Goal: Transaction & Acquisition: Purchase product/service

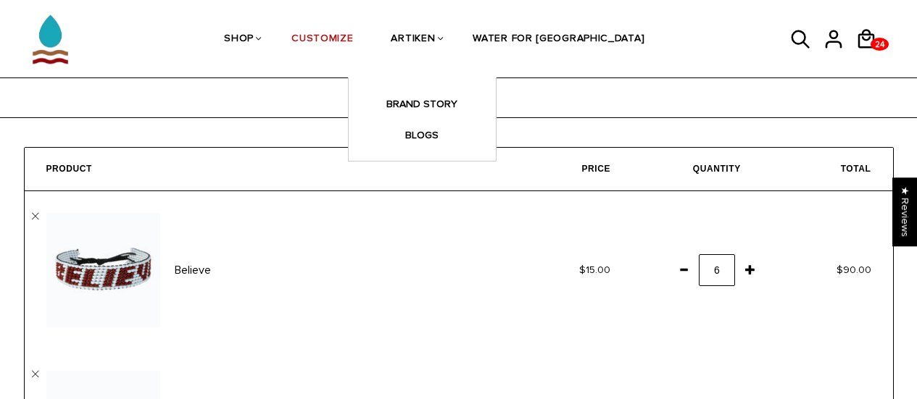
scroll to position [275, 0]
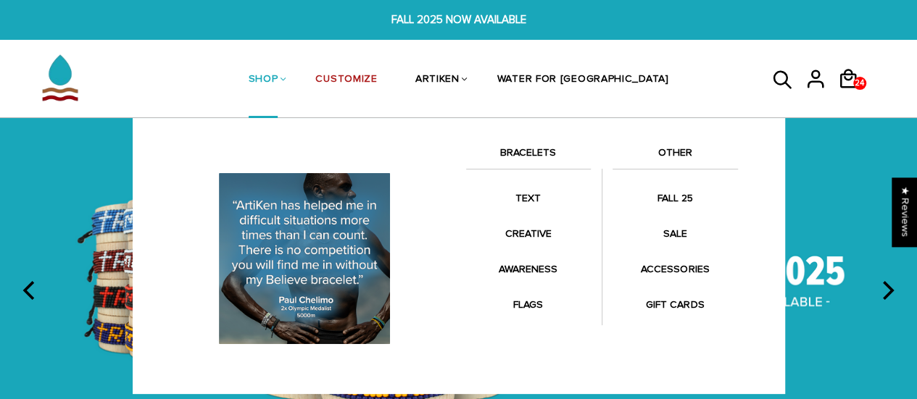
click at [278, 65] on link "SHOP" at bounding box center [264, 80] width 30 height 77
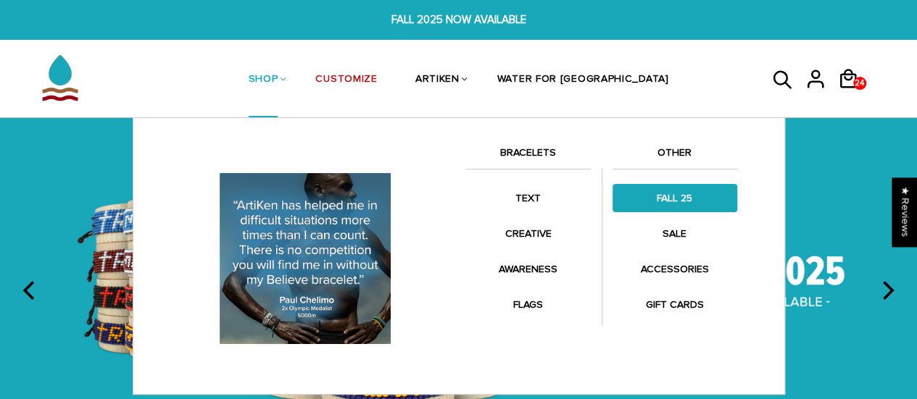
click at [663, 196] on link "FALL 25" at bounding box center [674, 198] width 125 height 28
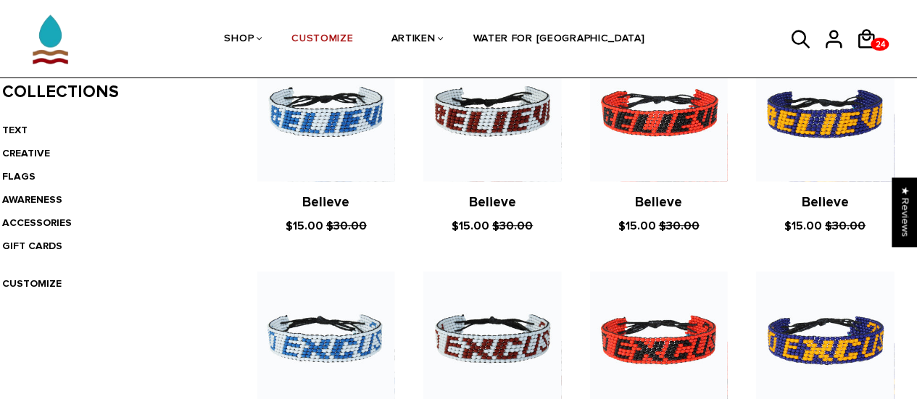
scroll to position [354, 0]
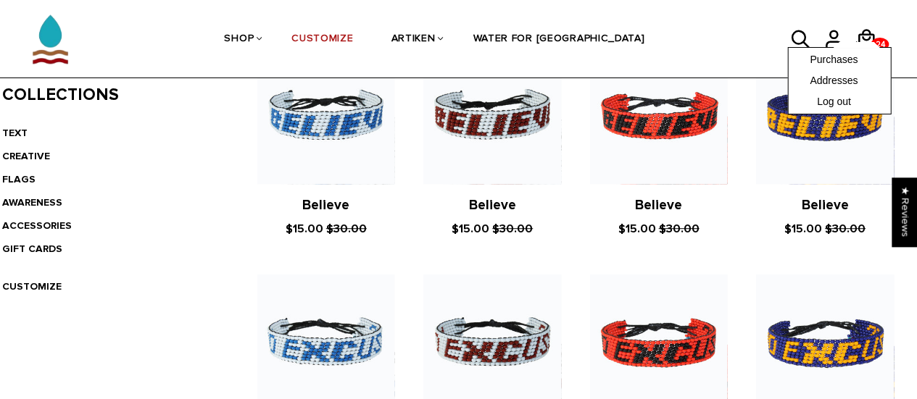
click at [865, 47] on div "Purchases Addresses Log out" at bounding box center [839, 80] width 104 height 67
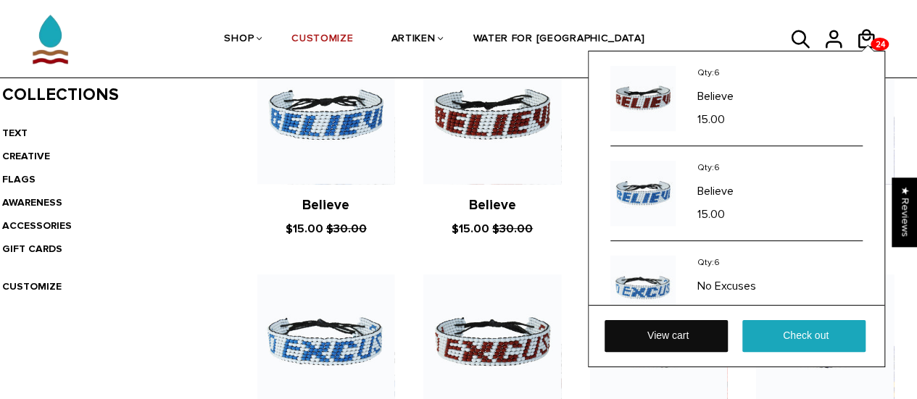
click at [663, 334] on link "View cart" at bounding box center [666, 336] width 123 height 32
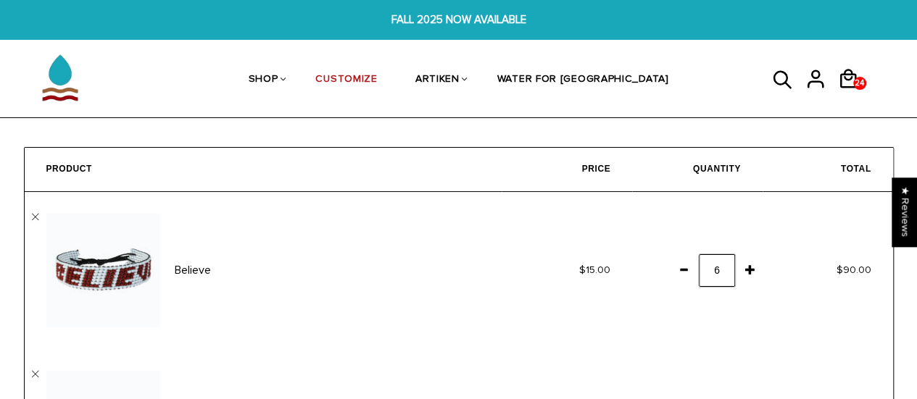
click at [721, 275] on input "6" at bounding box center [717, 270] width 36 height 33
click at [749, 270] on span at bounding box center [750, 270] width 25 height 26
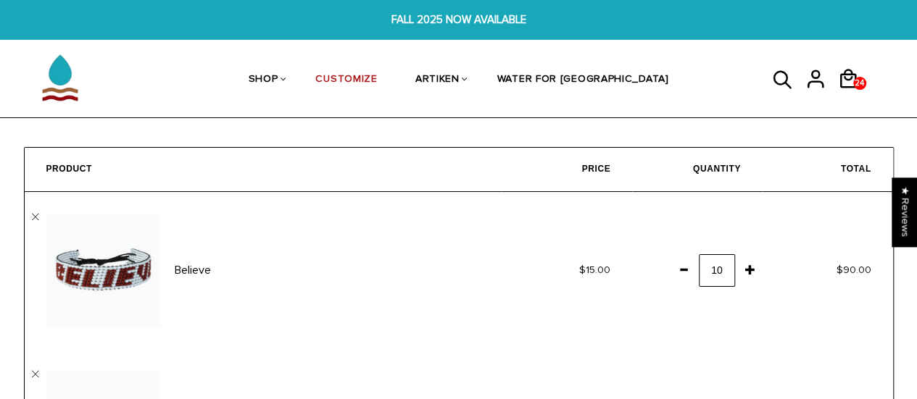
click at [702, 307] on td "6" at bounding box center [697, 270] width 130 height 157
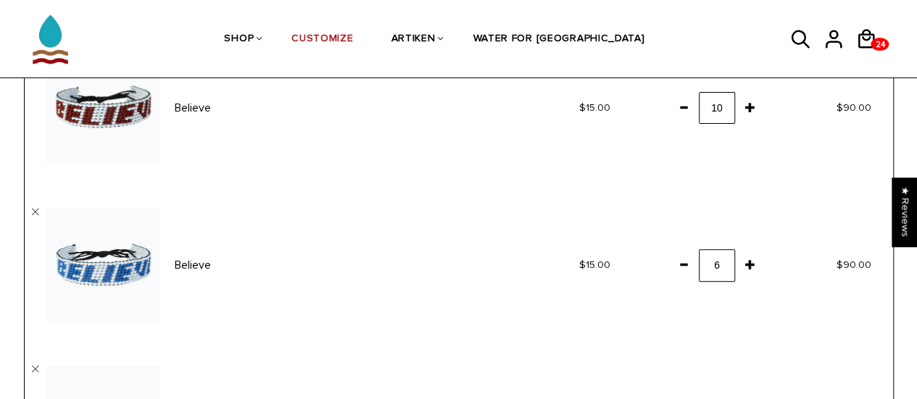
scroll to position [264, 0]
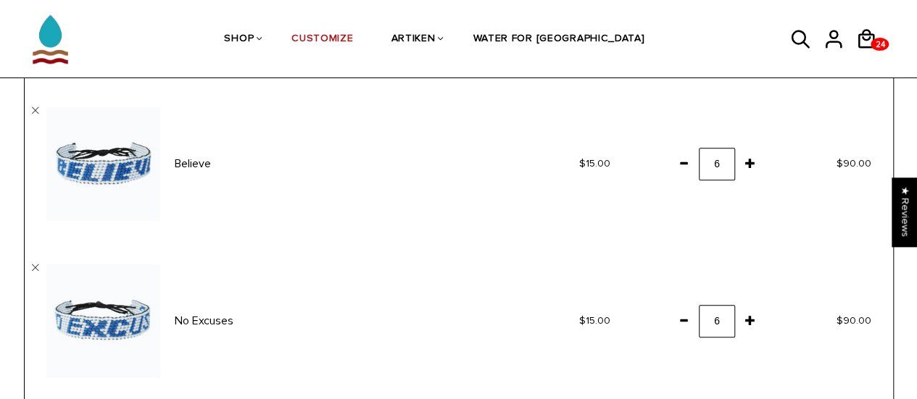
click at [751, 165] on span at bounding box center [750, 163] width 25 height 26
click at [668, 244] on td "6" at bounding box center [697, 321] width 130 height 157
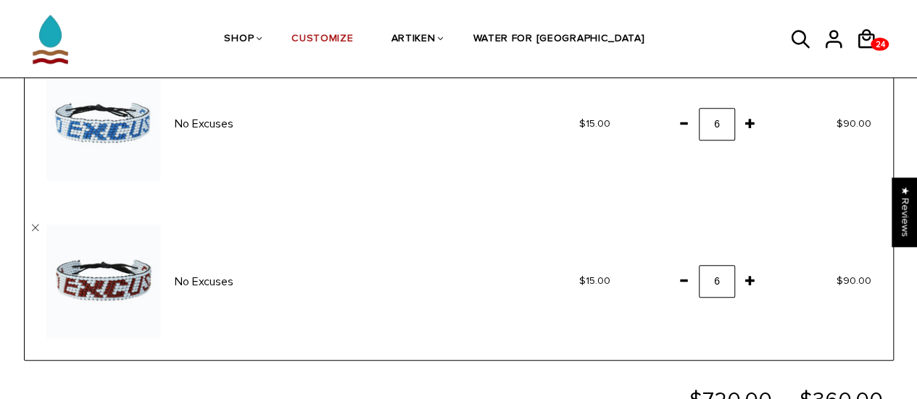
scroll to position [516, 0]
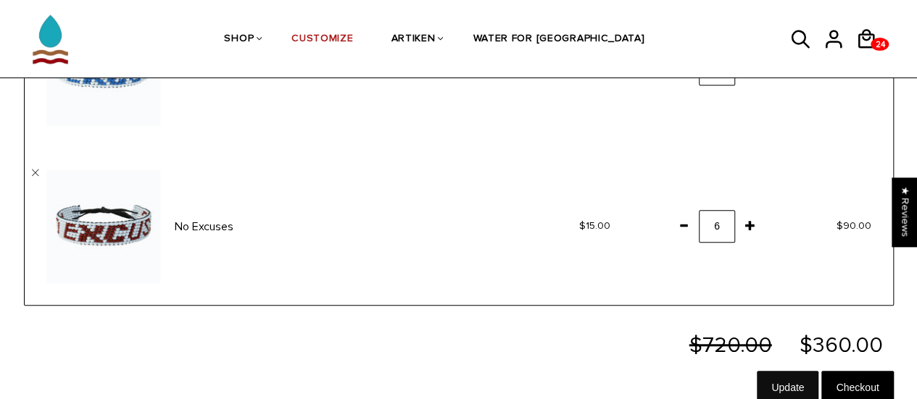
click at [783, 389] on input "Update" at bounding box center [788, 387] width 62 height 33
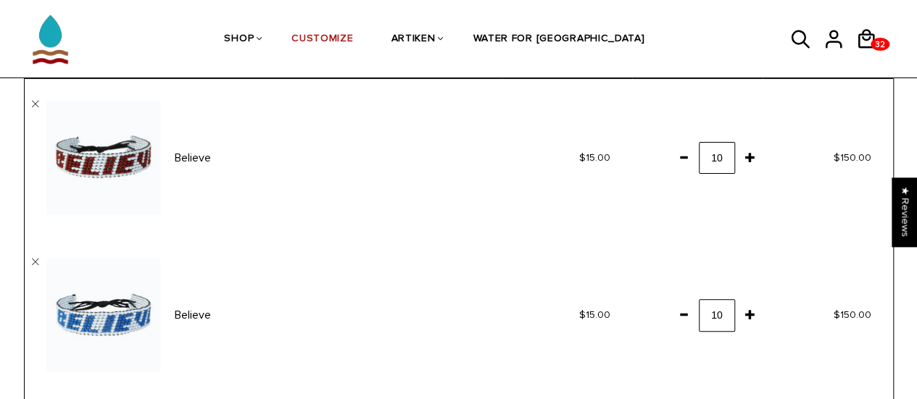
scroll to position [112, 0]
click at [732, 320] on input "10" at bounding box center [717, 316] width 36 height 33
click at [726, 320] on input "10" at bounding box center [717, 316] width 36 height 33
click at [748, 317] on span at bounding box center [750, 315] width 25 height 26
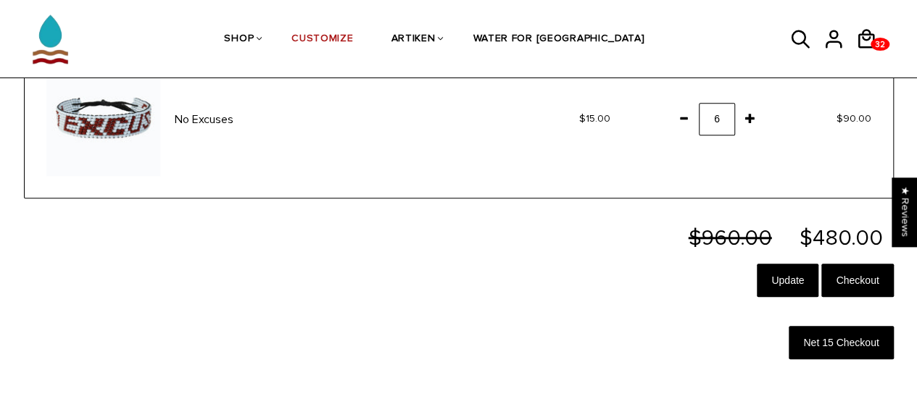
scroll to position [624, 0]
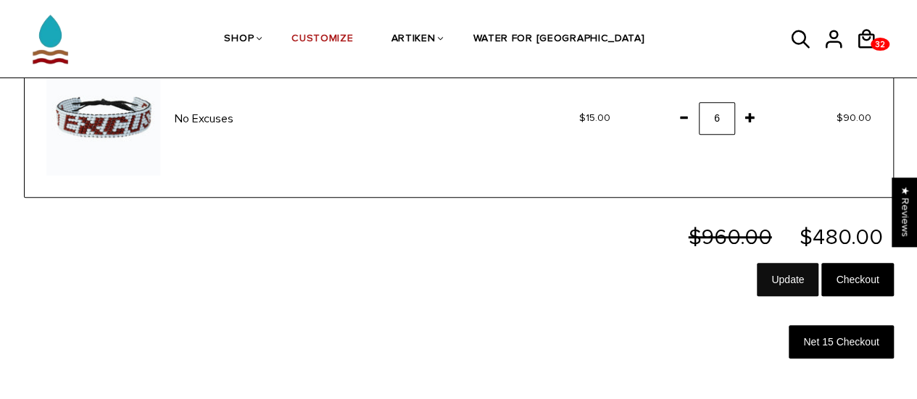
click at [792, 273] on input "Update" at bounding box center [788, 279] width 62 height 33
